Goal: Information Seeking & Learning: Learn about a topic

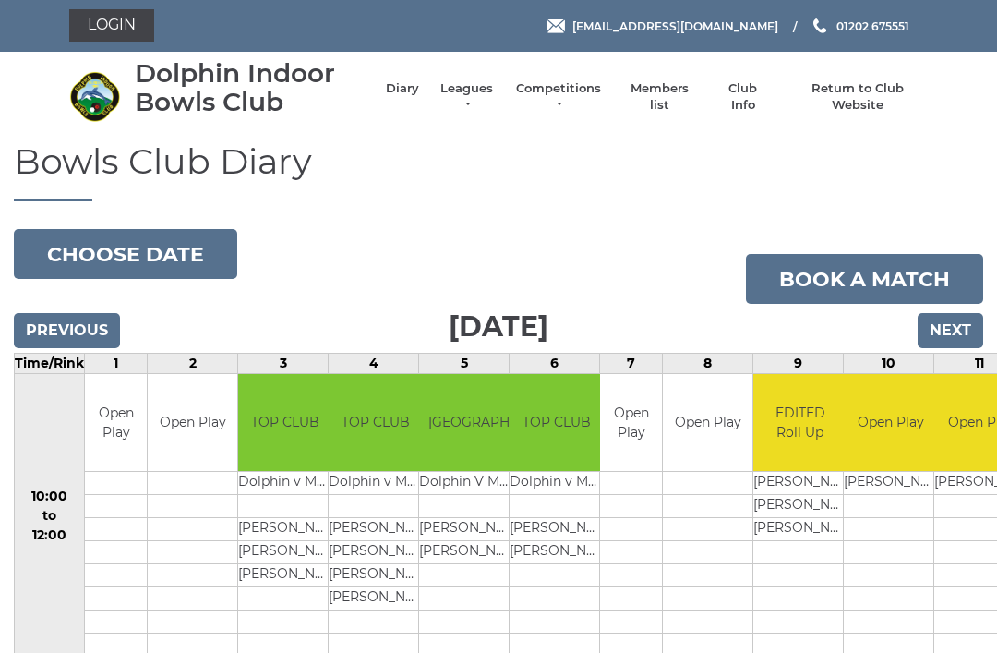
click at [148, 249] on button "Choose date" at bounding box center [125, 254] width 223 height 50
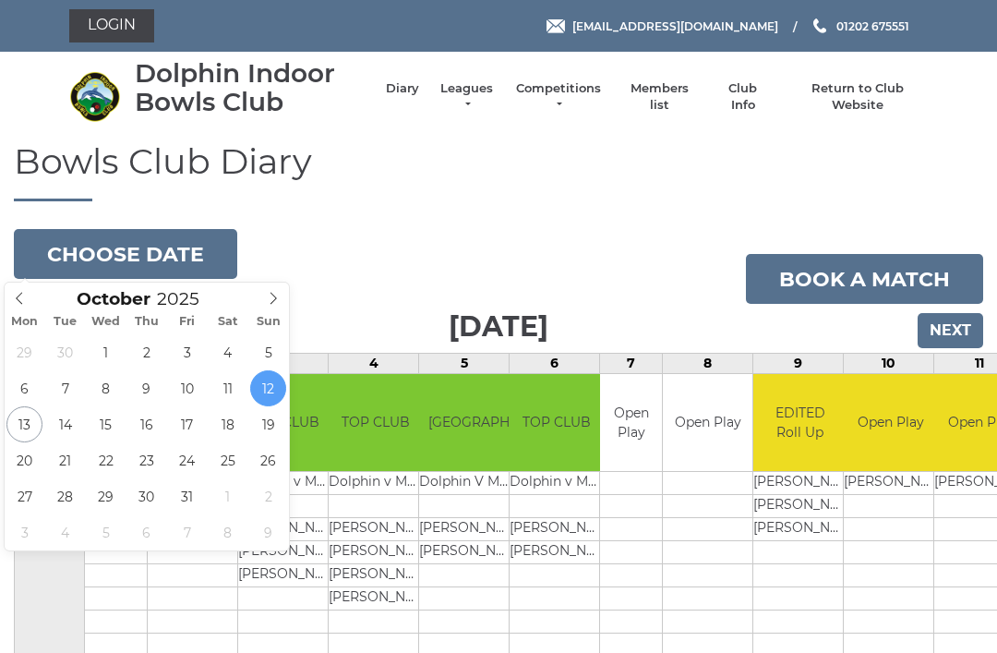
click at [274, 303] on icon at bounding box center [273, 298] width 13 height 13
click at [280, 288] on span at bounding box center [273, 295] width 30 height 26
type input "2025-12-01"
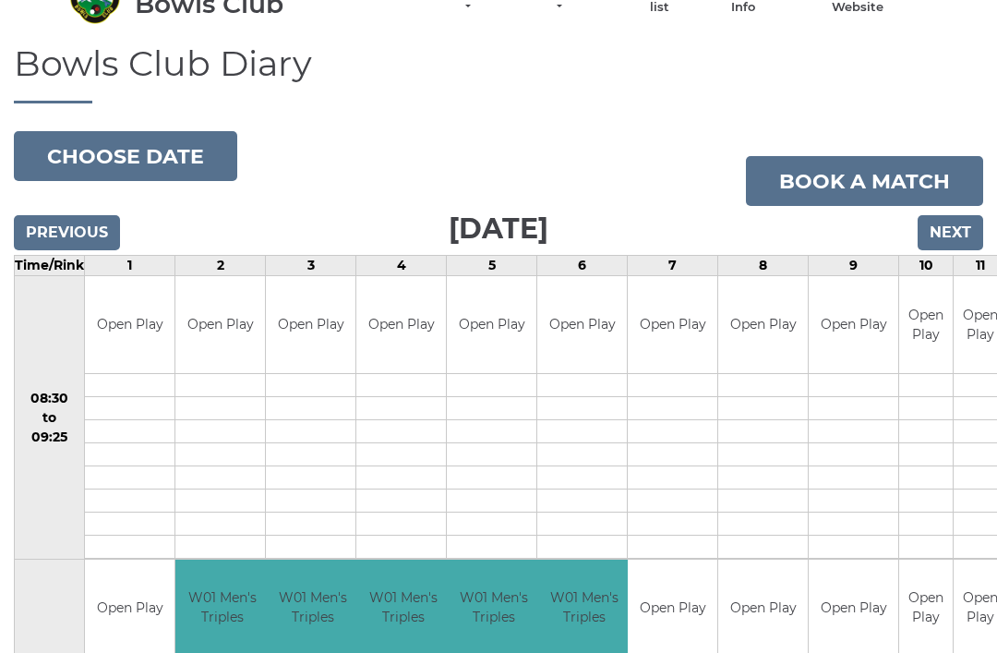
scroll to position [100, 0]
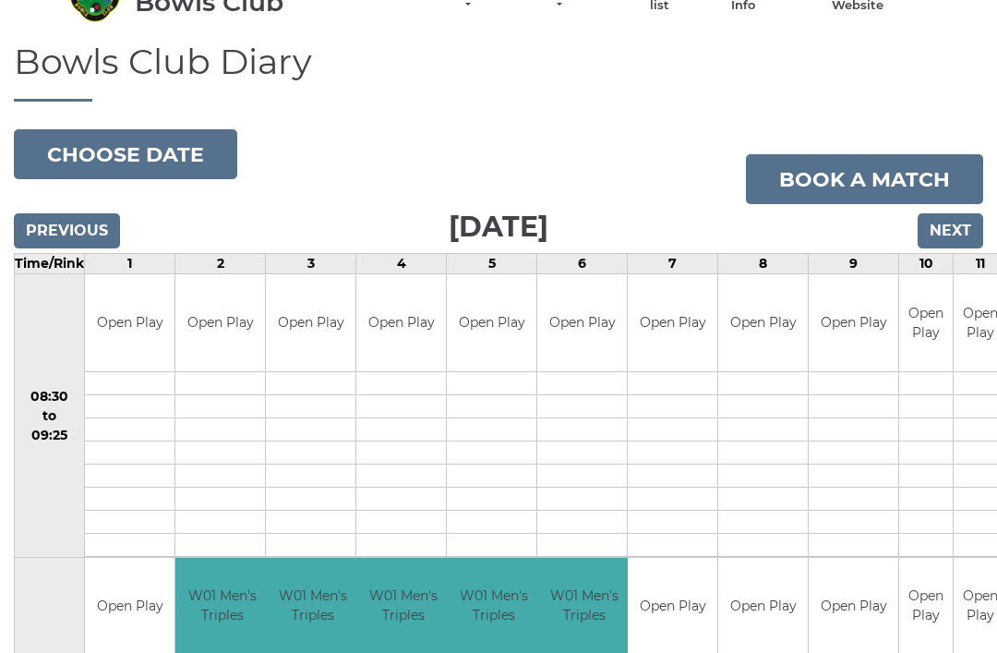
click at [140, 145] on button "Choose date" at bounding box center [125, 154] width 223 height 50
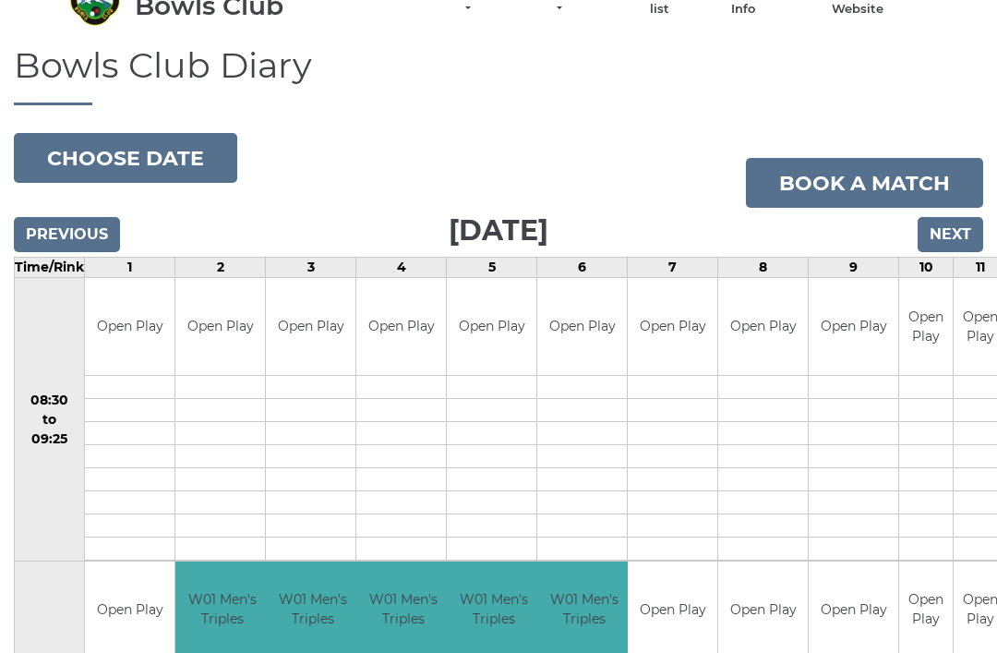
scroll to position [0, 0]
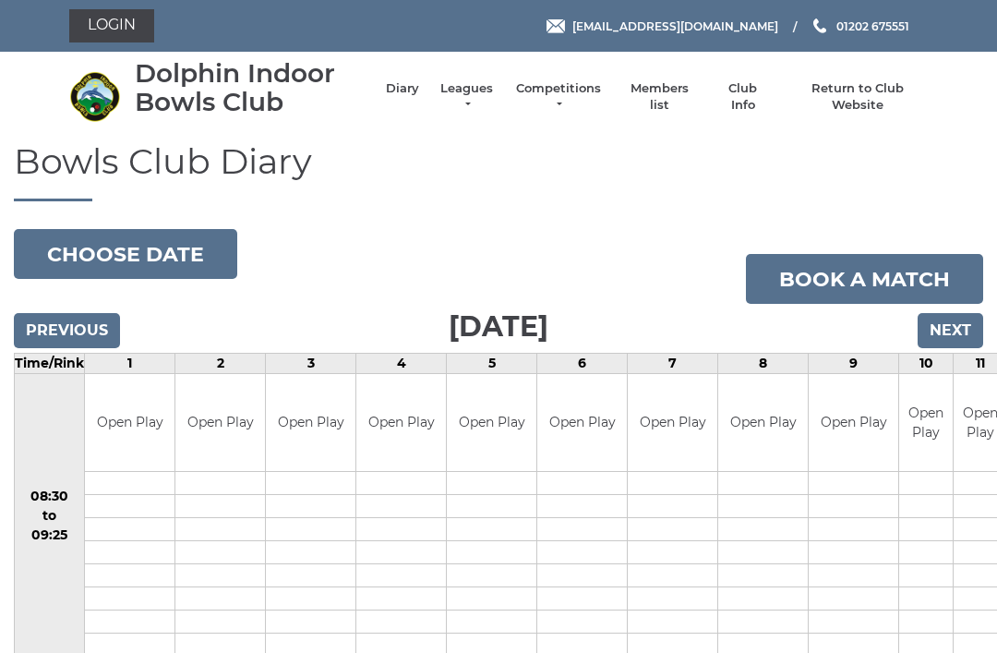
click at [143, 255] on button "Choose date" at bounding box center [125, 254] width 223 height 50
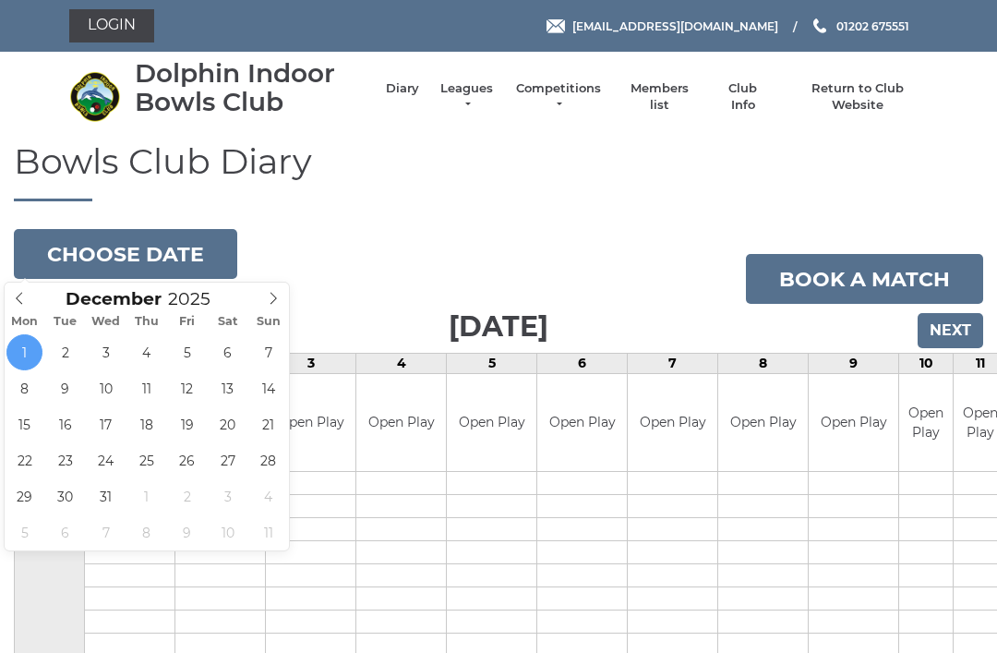
type input "2025-12-07"
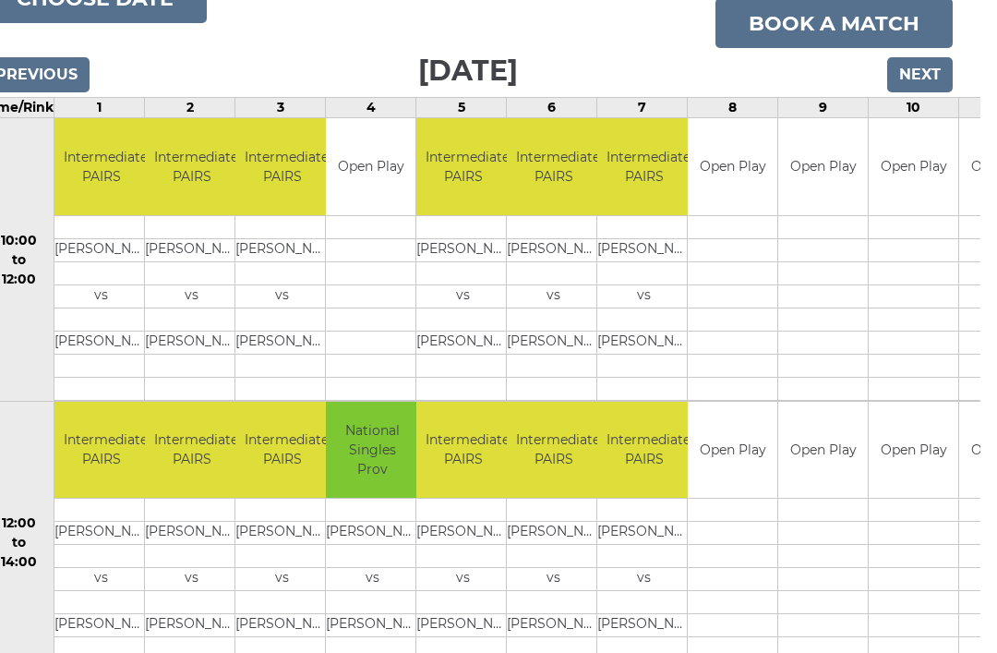
scroll to position [0, 14]
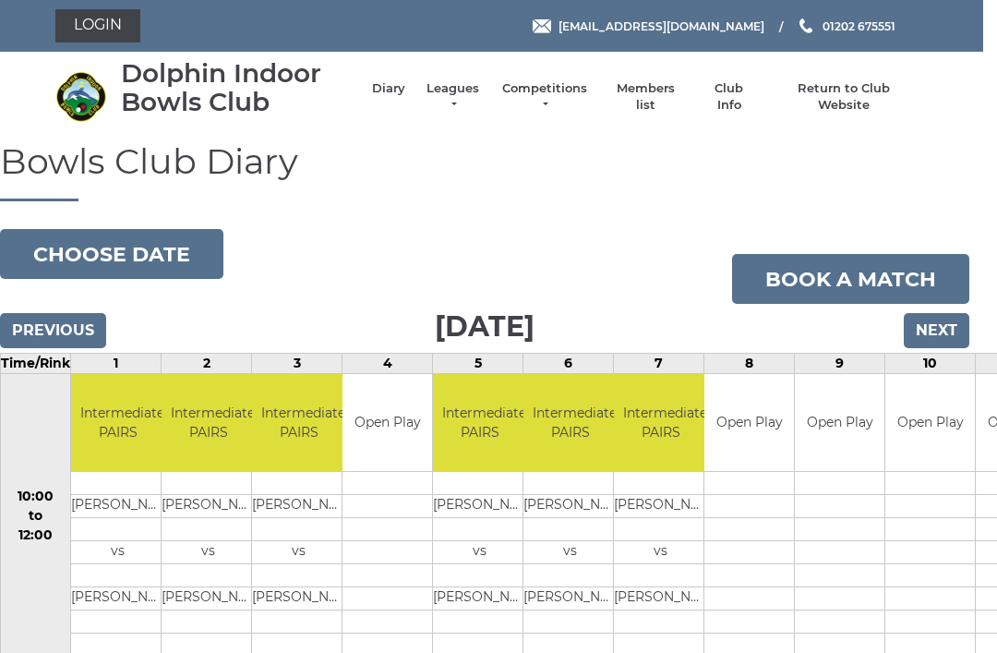
click at [570, 90] on li "Competitions Club competitions - Winter 2025/2026 Club competitions - Summer 20…" at bounding box center [535, 97] width 107 height 52
click at [557, 89] on li "Competitions Club competitions - Winter 2025/2026 Club competitions - Summer 20…" at bounding box center [535, 97] width 107 height 52
click at [552, 103] on link "Competitions" at bounding box center [544, 96] width 89 height 33
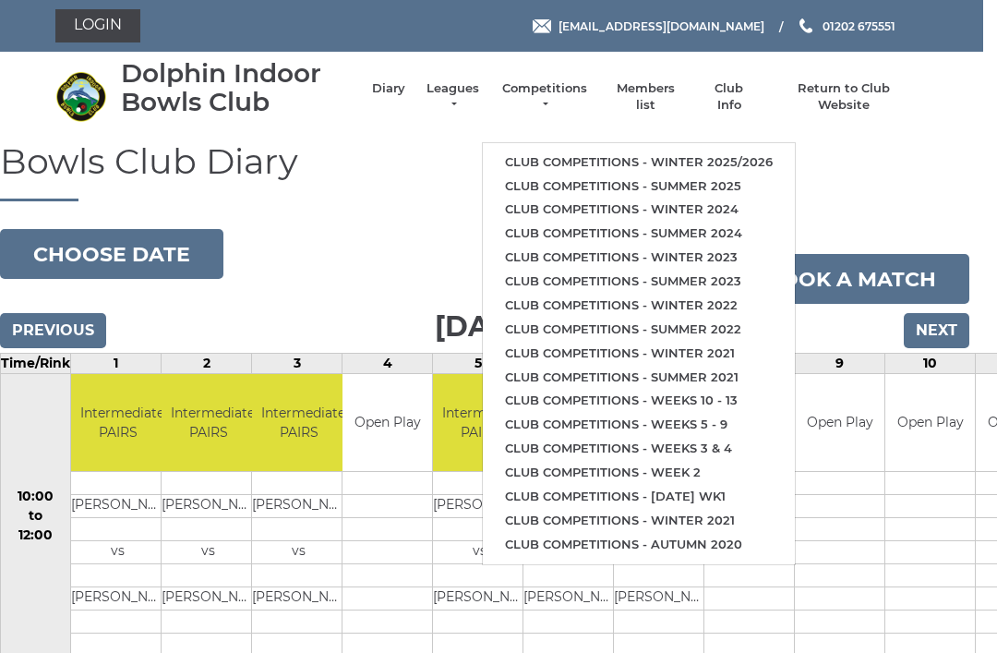
click at [635, 151] on link "Club competitions - Winter 2025/2026" at bounding box center [639, 162] width 312 height 24
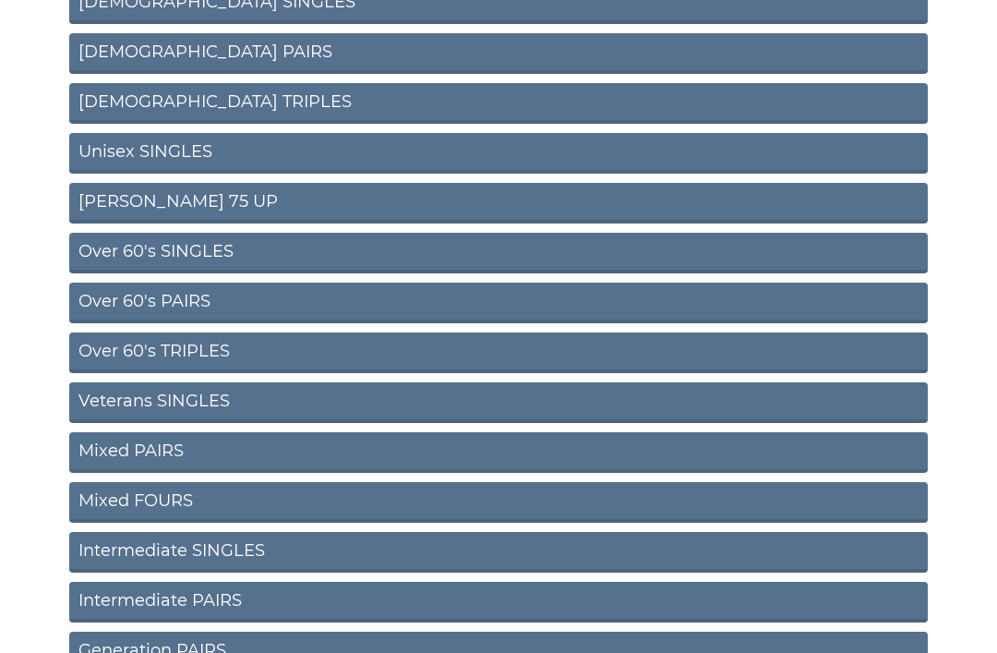
scroll to position [473, 0]
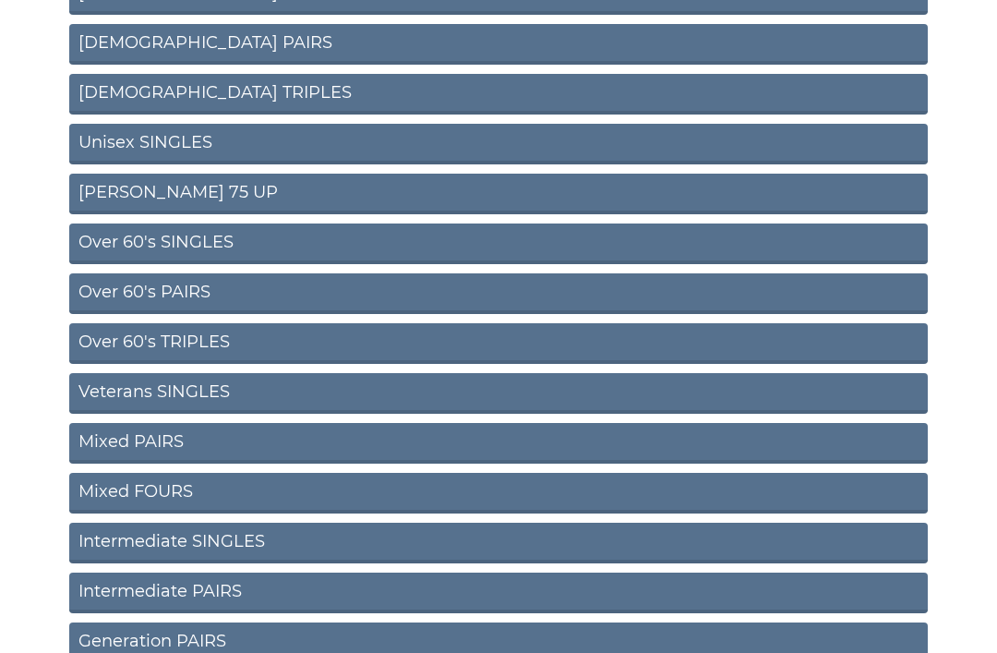
click at [357, 586] on link "Intermediate PAIRS" at bounding box center [498, 592] width 859 height 41
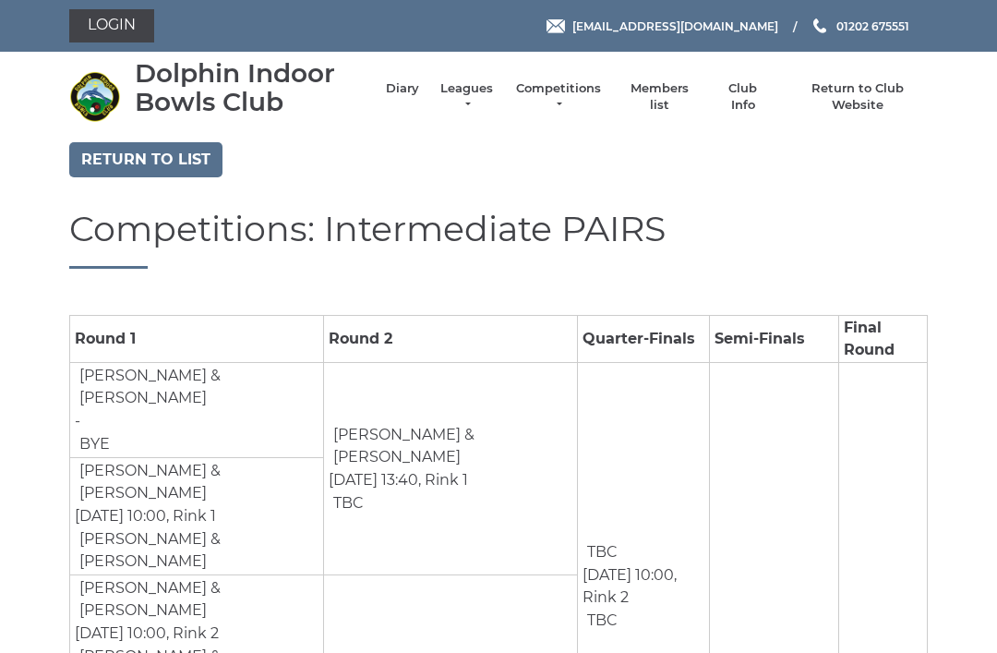
click at [150, 173] on link "Return to list" at bounding box center [145, 159] width 153 height 35
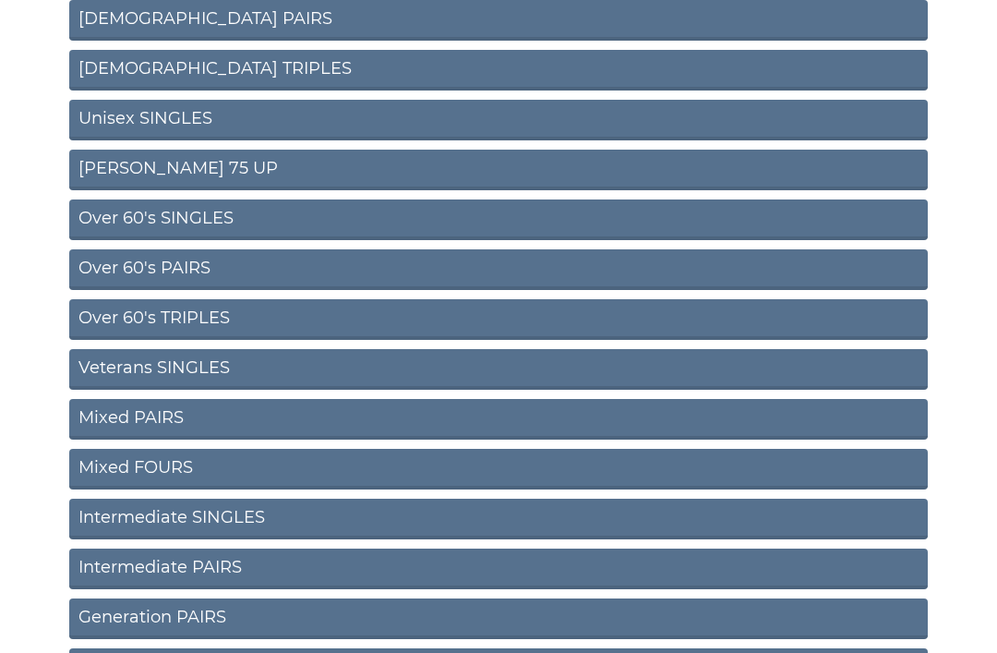
scroll to position [496, 0]
click at [234, 513] on link "Intermediate SINGLES" at bounding box center [498, 519] width 859 height 41
